Goal: Information Seeking & Learning: Find specific fact

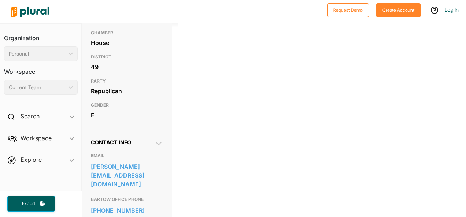
scroll to position [146, 0]
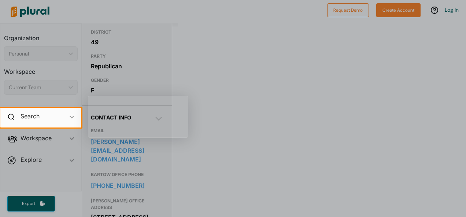
click at [120, 169] on div at bounding box center [233, 173] width 466 height 90
click at [62, 116] on div "Search ic_keyboard_arrow_down" at bounding box center [40, 118] width 81 height 20
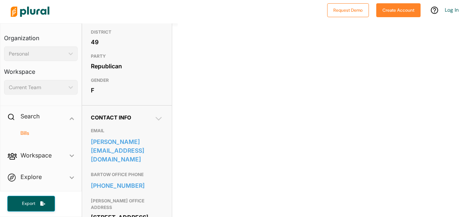
click at [29, 134] on h4 "Bills" at bounding box center [42, 133] width 63 height 7
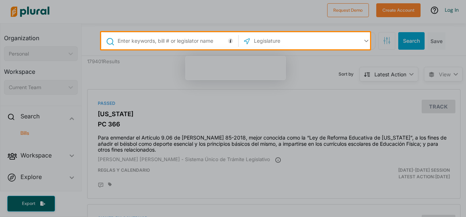
click at [176, 41] on input "text" at bounding box center [176, 41] width 119 height 14
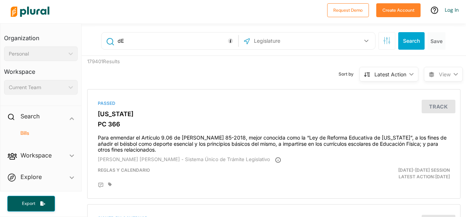
type input "d"
type input "Death"
click at [399, 40] on button "Search" at bounding box center [411, 41] width 26 height 18
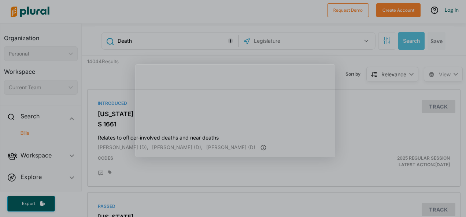
click at [284, 40] on div "Product tour overlay" at bounding box center [233, 108] width 466 height 217
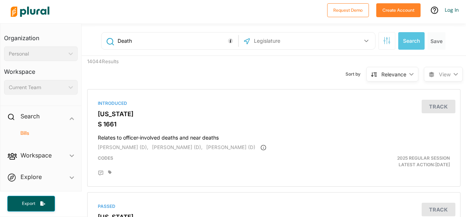
click at [314, 40] on input "text" at bounding box center [292, 41] width 78 height 14
click at [360, 42] on button "button" at bounding box center [366, 41] width 14 height 14
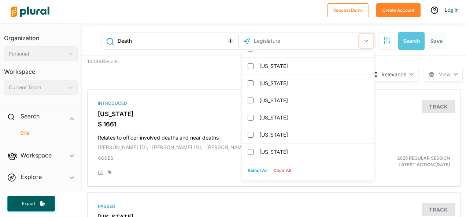
scroll to position [146, 0]
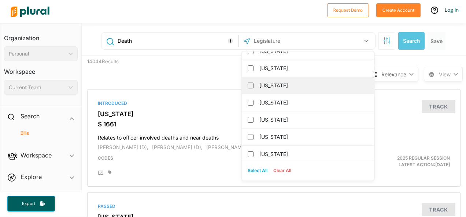
click at [272, 85] on label "[US_STATE]" at bounding box center [312, 85] width 107 height 11
click at [253, 85] on input "[US_STATE]" at bounding box center [250, 86] width 6 height 6
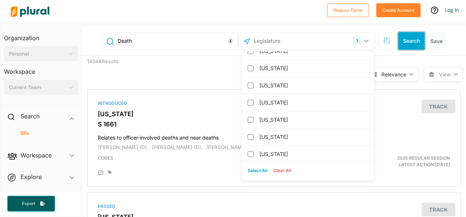
click at [403, 44] on button "Search" at bounding box center [411, 41] width 26 height 18
